Goal: Transaction & Acquisition: Subscribe to service/newsletter

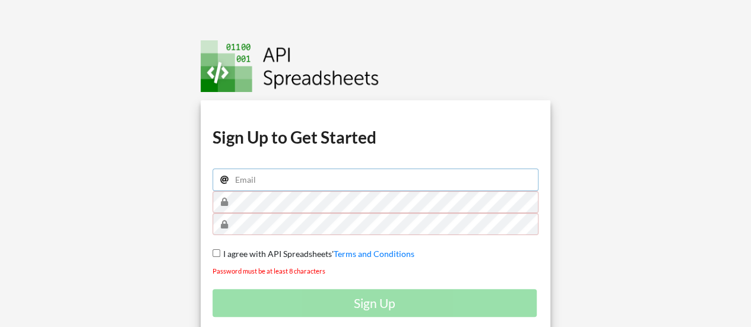
click at [261, 186] on input "email" at bounding box center [376, 180] width 327 height 23
click at [223, 252] on span "I agree with API Spreadsheets'" at bounding box center [276, 254] width 113 height 10
click at [220, 252] on input "I agree with API Spreadsheets' Terms and Conditions" at bounding box center [217, 253] width 8 height 8
checkbox input "true"
click at [280, 178] on input "email" at bounding box center [376, 180] width 327 height 23
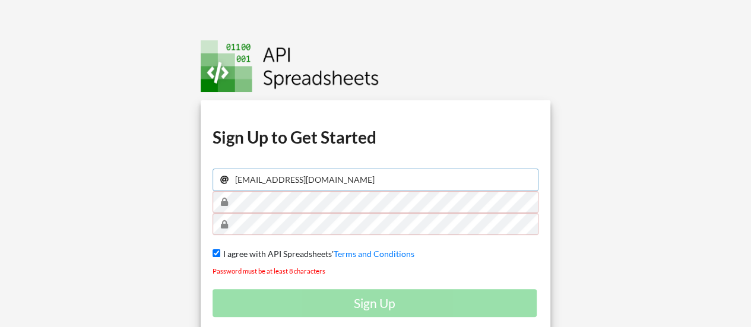
type input "[EMAIL_ADDRESS][DOMAIN_NAME]"
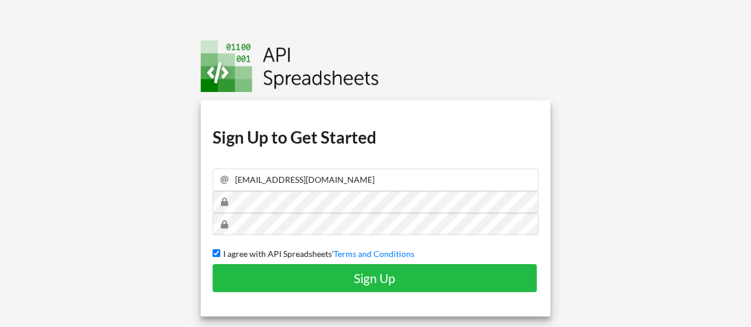
click at [357, 295] on div "Download hidden Download hidden Download hidden Download hidden Sign Up to Get …" at bounding box center [376, 208] width 350 height 217
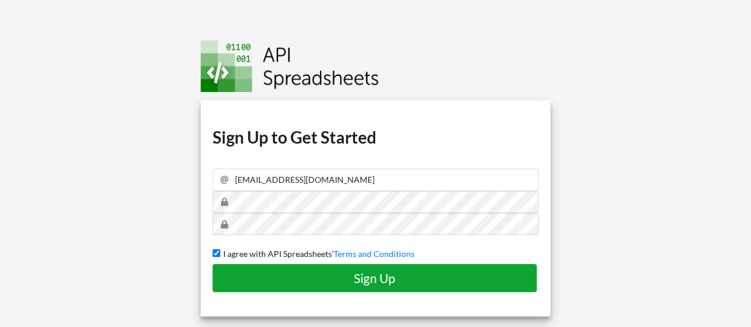
click at [344, 275] on h4 "Sign Up" at bounding box center [374, 278] width 299 height 15
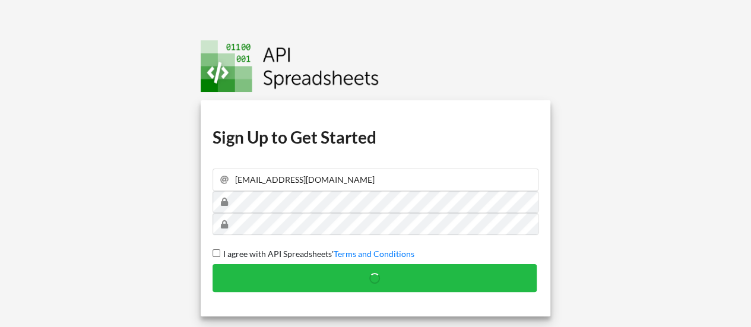
checkbox input "false"
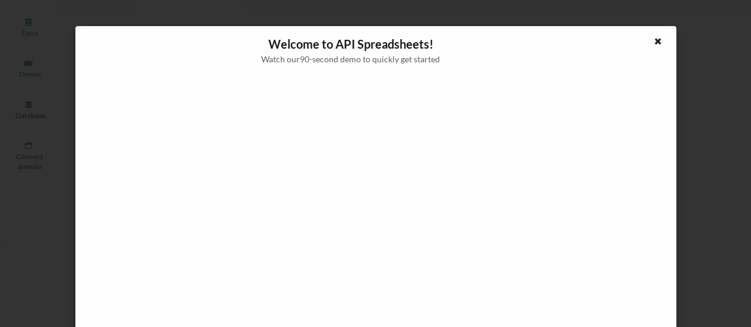
click at [653, 43] on icon at bounding box center [658, 40] width 10 height 8
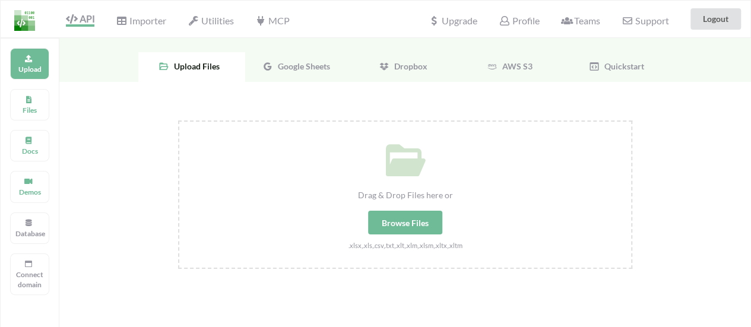
click at [286, 65] on span "Google Sheets" at bounding box center [301, 66] width 57 height 10
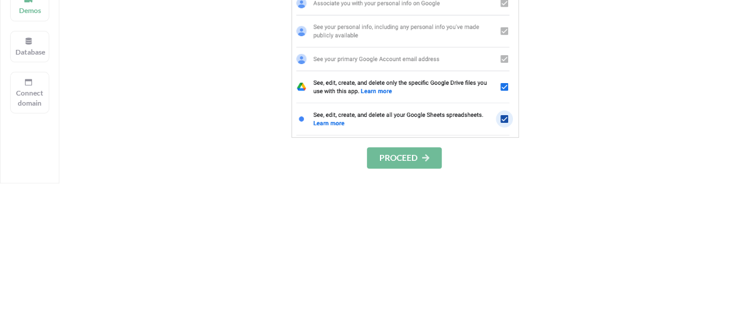
scroll to position [181, 0]
click at [425, 157] on icon at bounding box center [426, 157] width 10 height 7
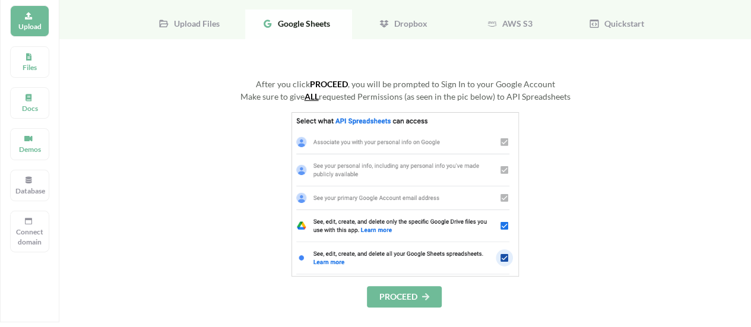
scroll to position [140, 0]
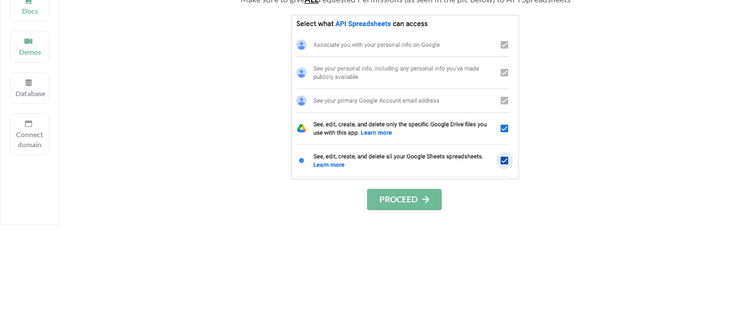
click at [394, 189] on button "PROCEED" at bounding box center [404, 199] width 75 height 21
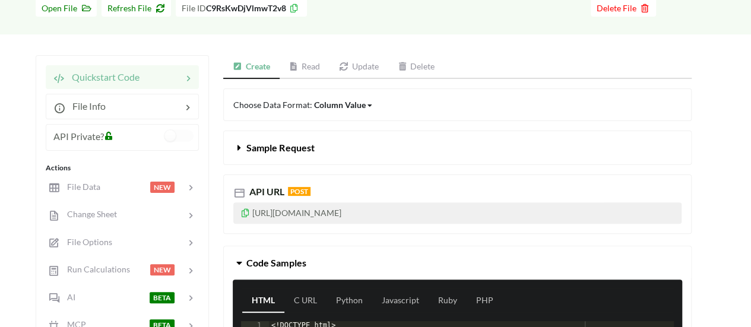
scroll to position [107, 0]
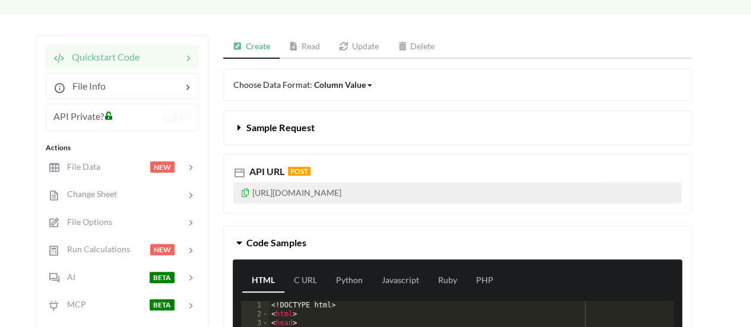
click at [331, 189] on p "https://api.apispreadsheets.com/data/C9RsKwDjVlmwT2v8/" at bounding box center [457, 192] width 448 height 21
copy p "https://api.apispreadsheets.com/data/C9RsKwDjVlmwT2v8/"
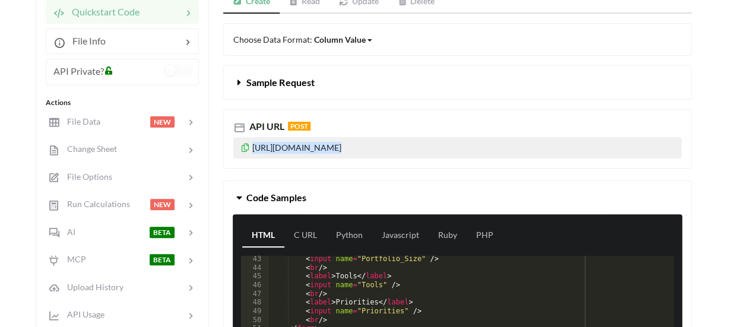
scroll to position [160, 0]
